Goal: Transaction & Acquisition: Book appointment/travel/reservation

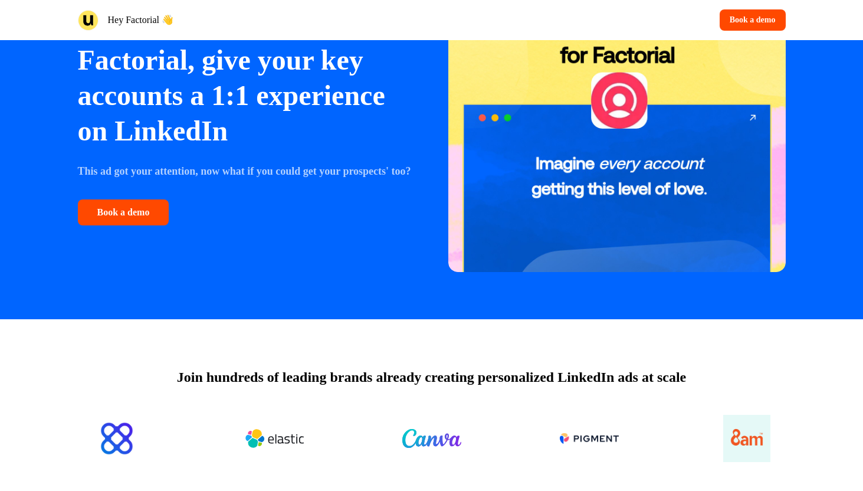
scroll to position [251, 0]
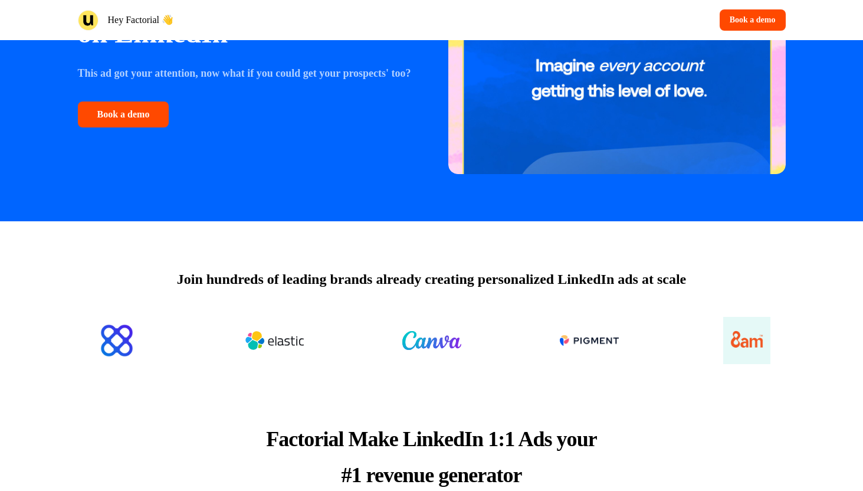
click at [303, 297] on div "Join hundreds of leading brands already creating personalized LinkedIn ads at s…" at bounding box center [431, 297] width 779 height 152
click at [307, 285] on p "Join hundreds of leading brands already creating personalized LinkedIn ads at s…" at bounding box center [431, 278] width 509 height 21
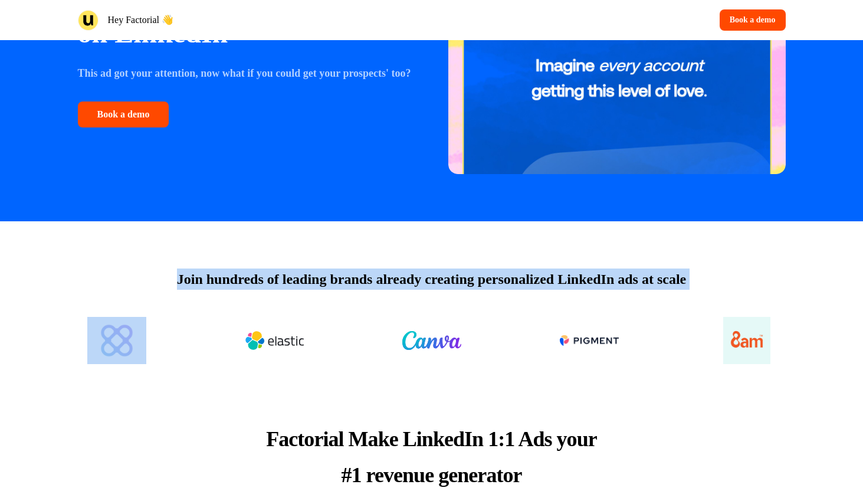
click at [307, 285] on p "Join hundreds of leading brands already creating personalized LinkedIn ads at s…" at bounding box center [431, 278] width 509 height 21
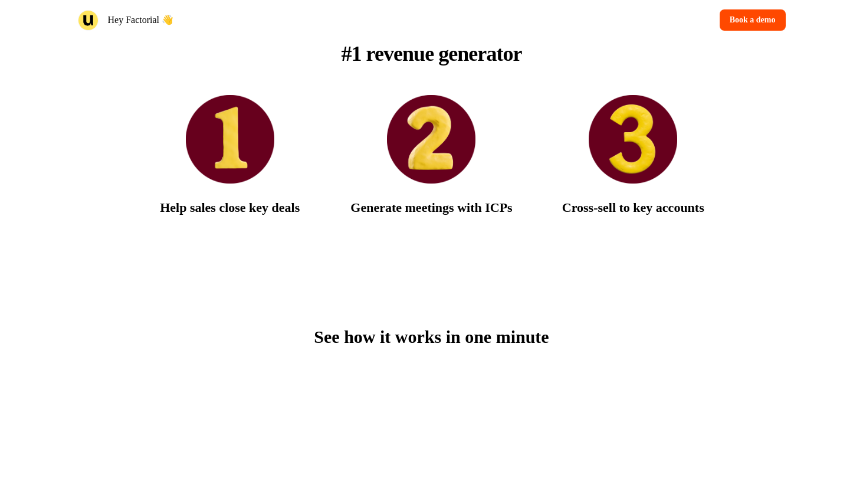
scroll to position [553, 0]
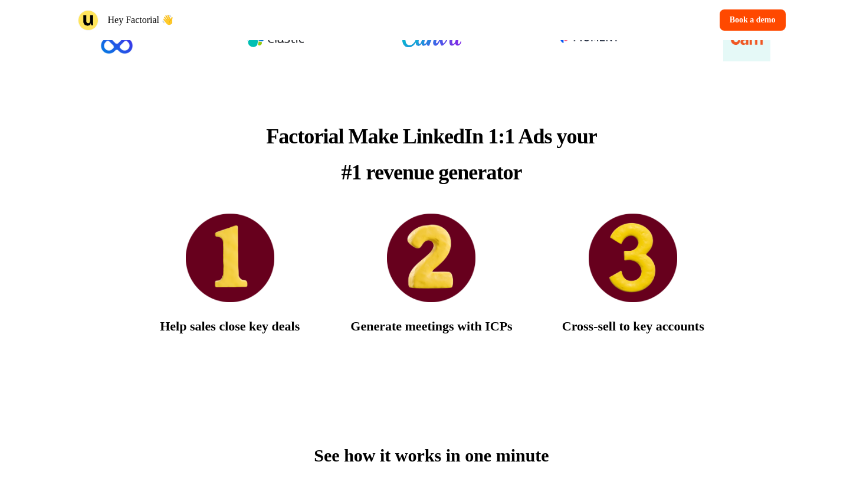
click at [375, 131] on span "Factorial Make LinkedIn 1:1 Ads your #1 revenue generator" at bounding box center [431, 154] width 330 height 60
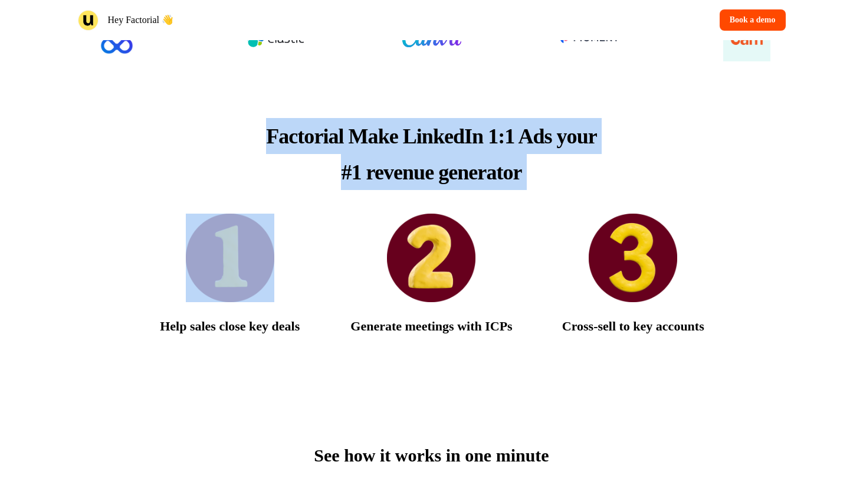
click at [375, 131] on span "Factorial Make LinkedIn 1:1 Ads your #1 revenue generator" at bounding box center [431, 154] width 330 height 60
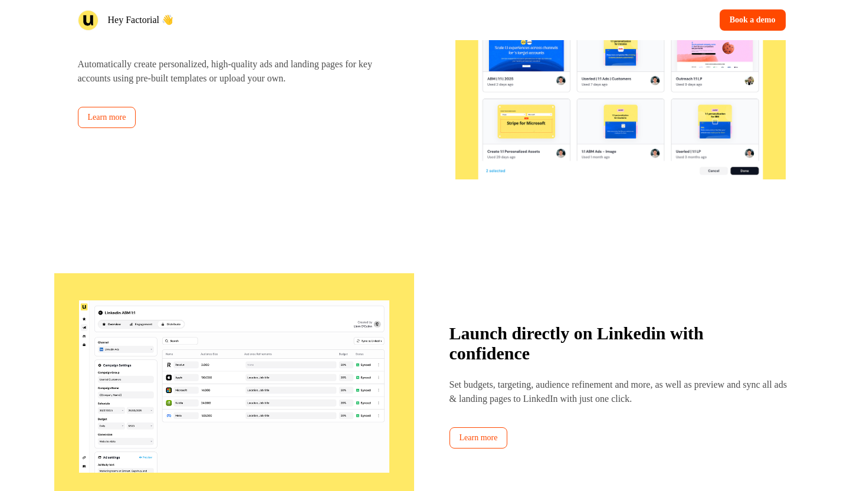
scroll to position [1905, 0]
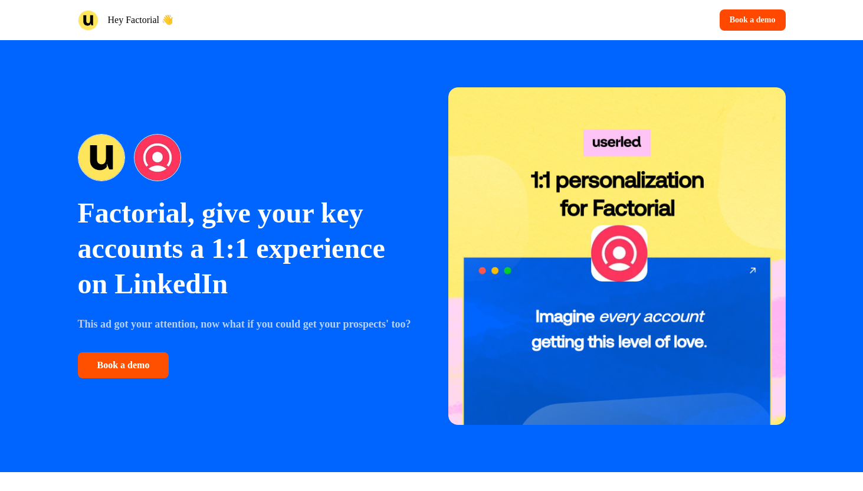
click at [147, 370] on button "Book a demo" at bounding box center [123, 365] width 91 height 26
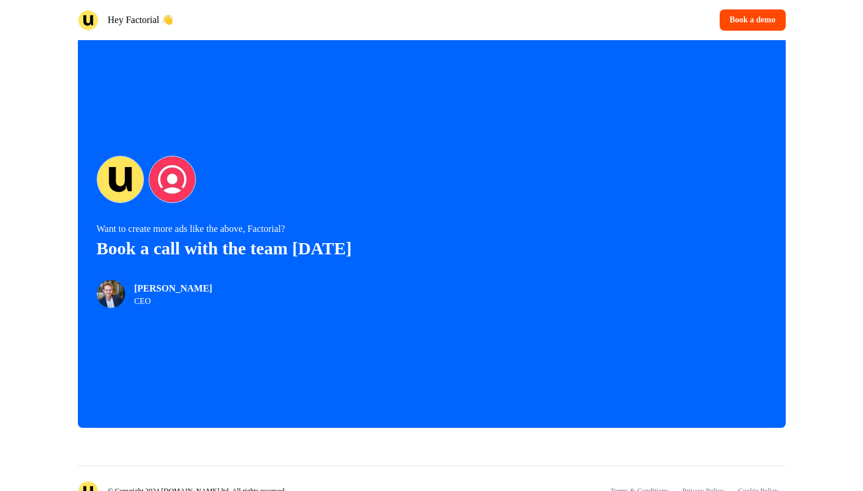
scroll to position [2515, 0]
